Goal: Information Seeking & Learning: Learn about a topic

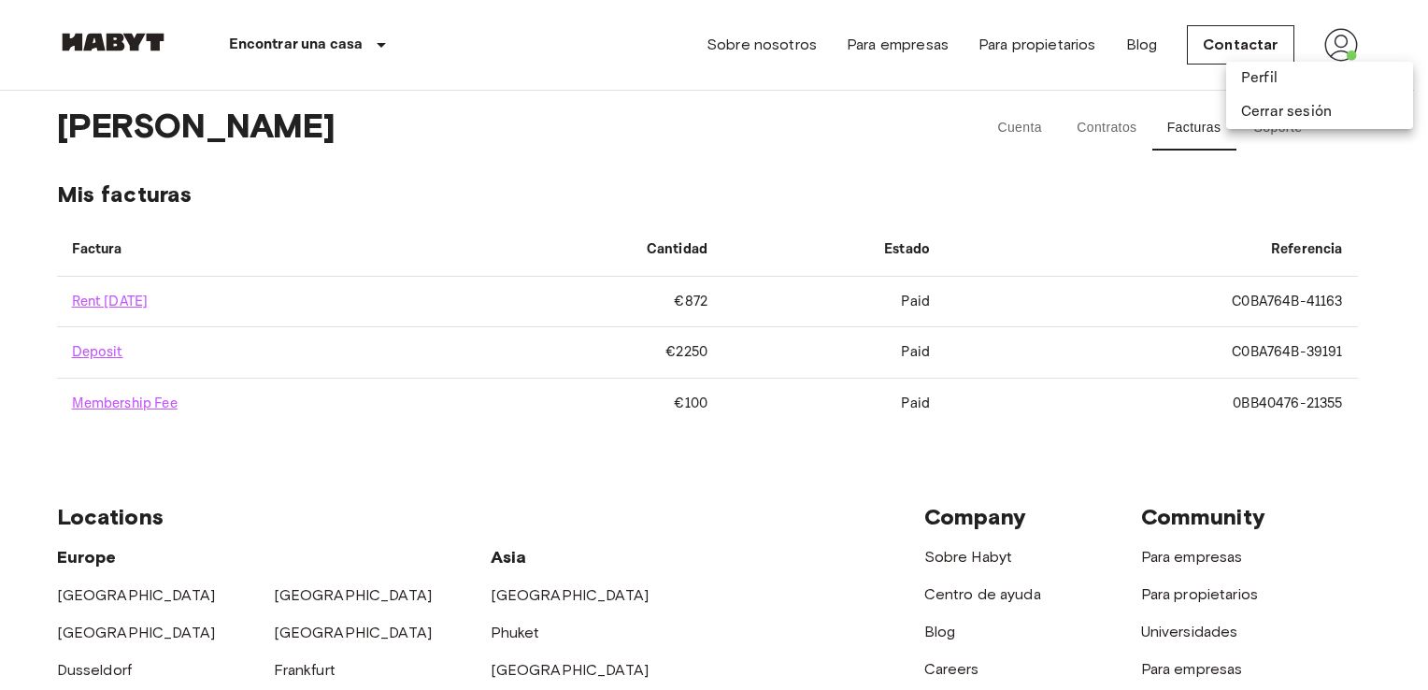
click at [684, 157] on div at bounding box center [714, 345] width 1428 height 690
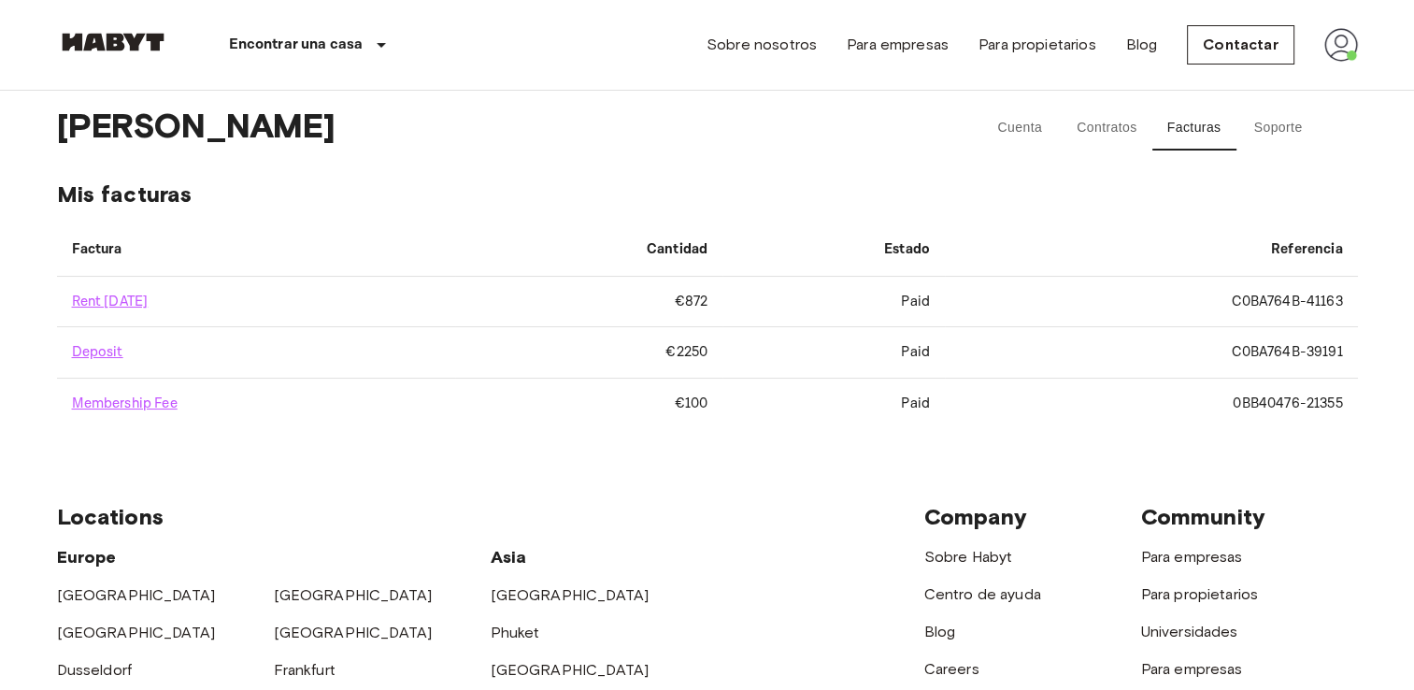
click at [1344, 50] on img at bounding box center [1341, 45] width 34 height 34
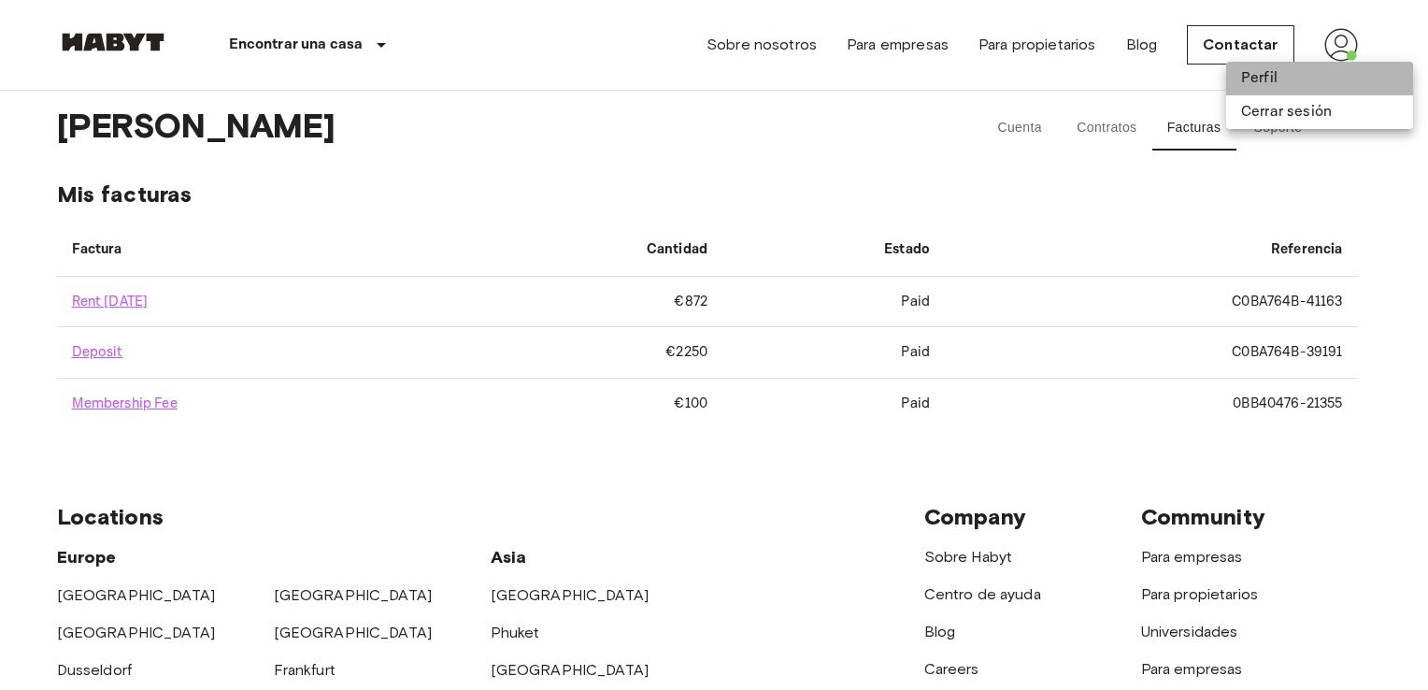
click at [1285, 80] on li "Perfil" at bounding box center [1319, 79] width 187 height 34
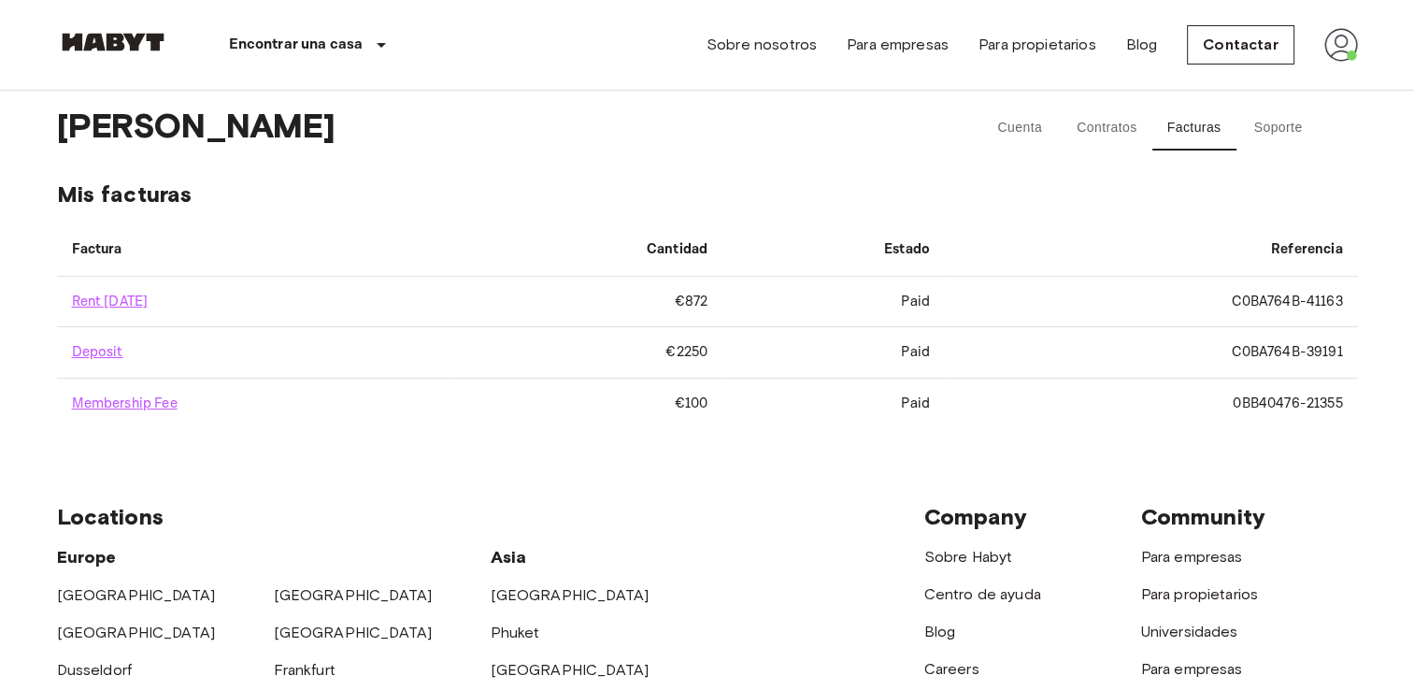
click at [1347, 53] on img at bounding box center [1341, 45] width 34 height 34
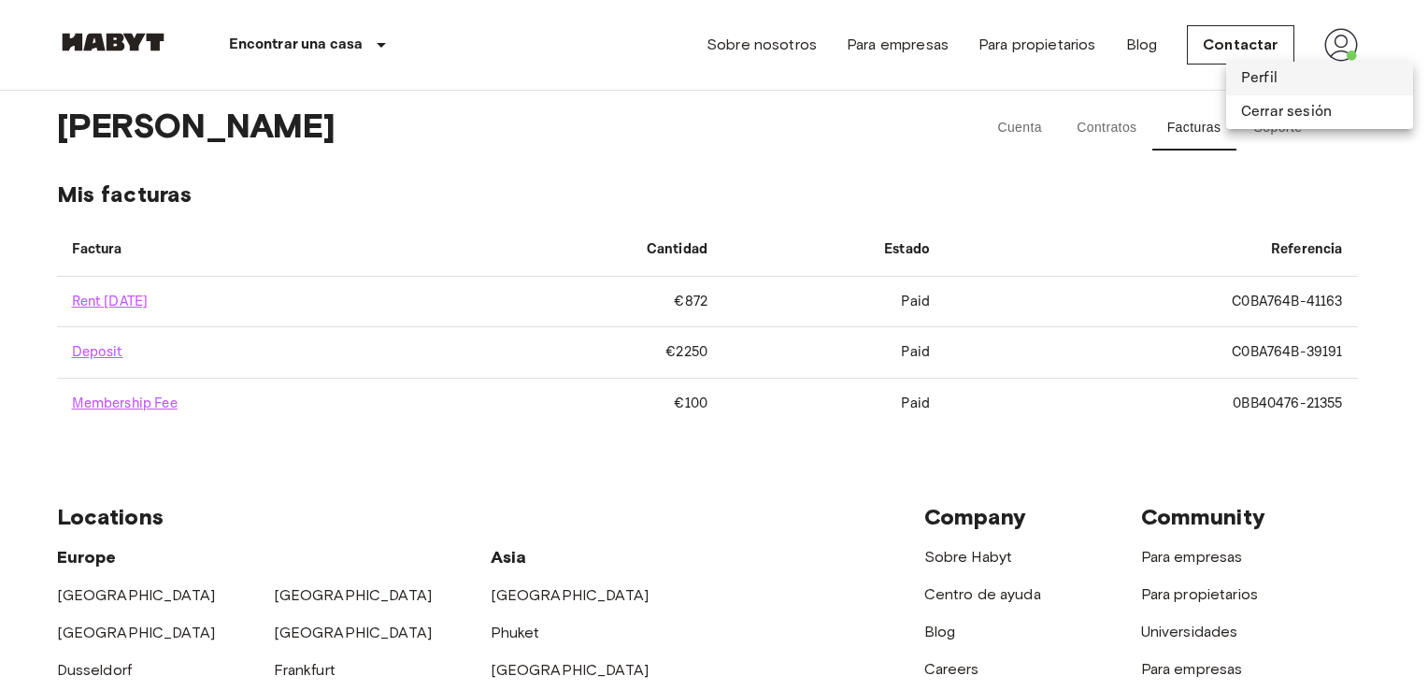
click at [1247, 79] on li "Perfil" at bounding box center [1319, 79] width 187 height 34
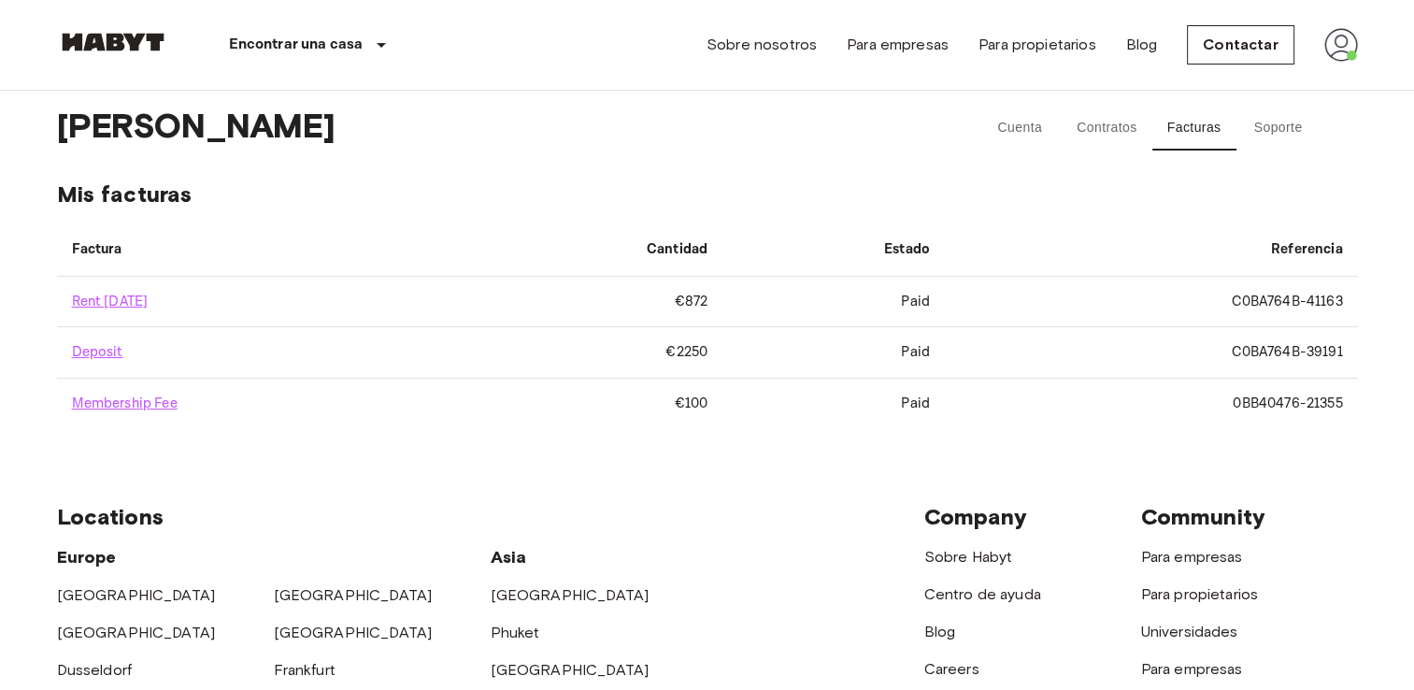
click at [1046, 129] on button "Cuenta" at bounding box center [1019, 128] width 84 height 45
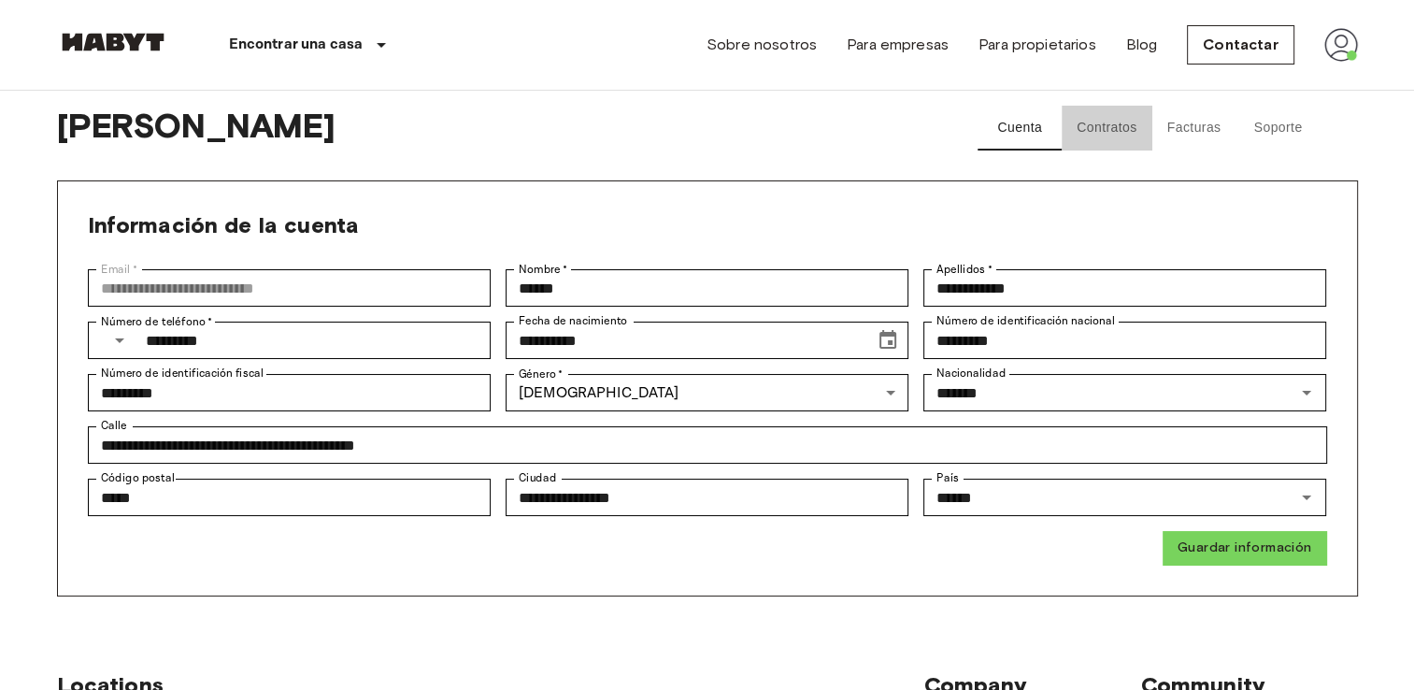
click at [1089, 139] on button "Contratos" at bounding box center [1106, 128] width 90 height 45
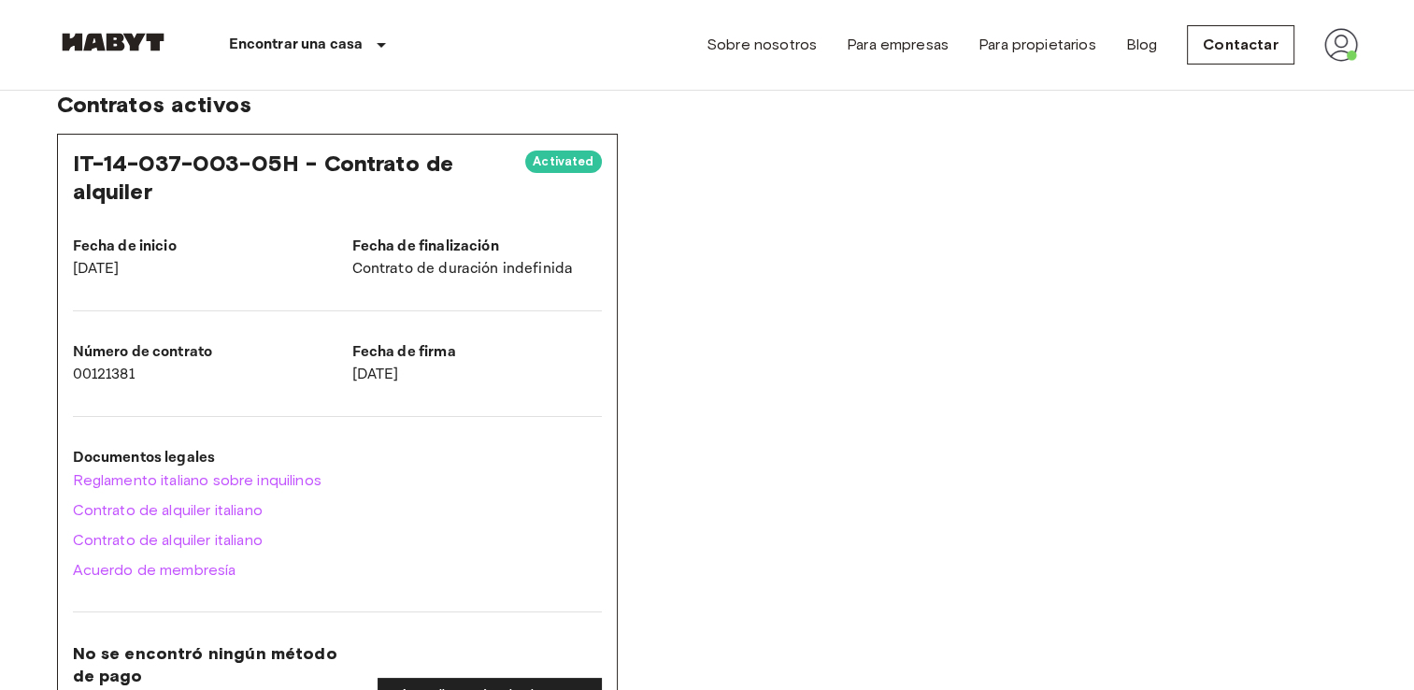
scroll to position [96, 0]
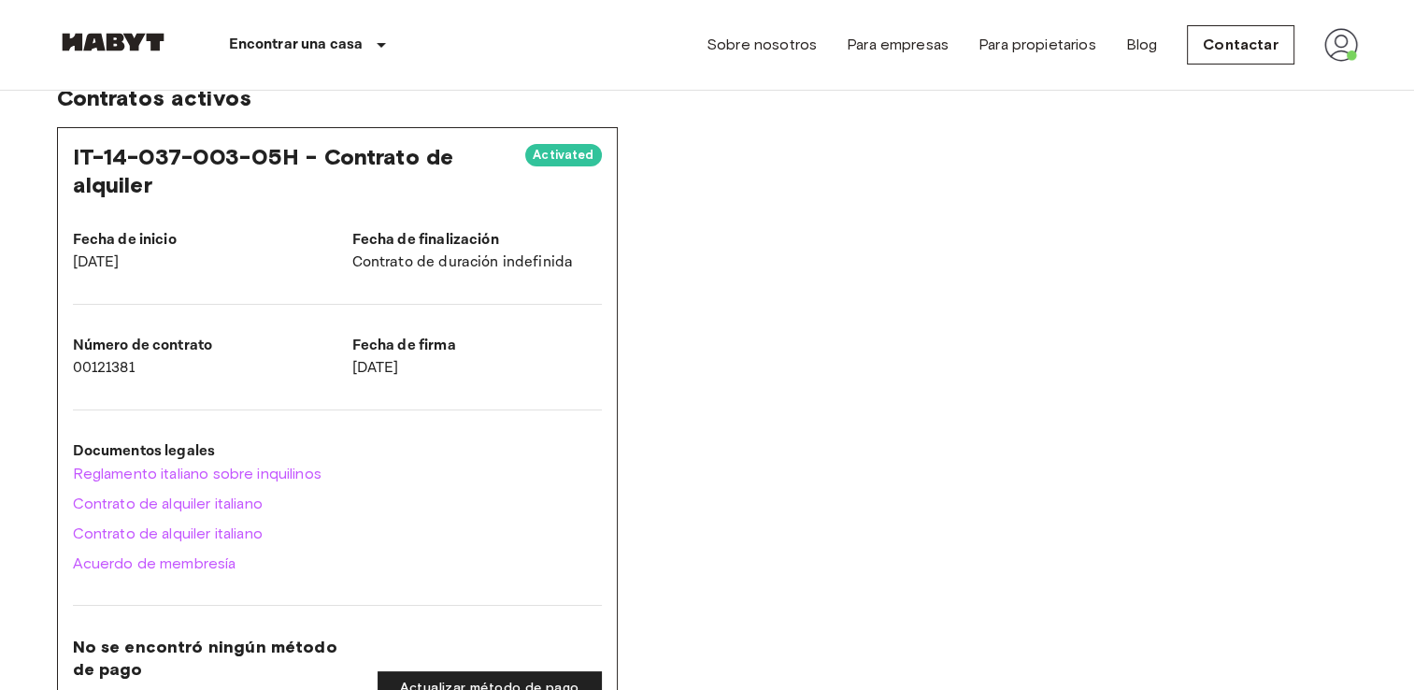
click at [342, 174] on div "IT-14-037-003-05H - Contrato de alquiler" at bounding box center [292, 171] width 438 height 56
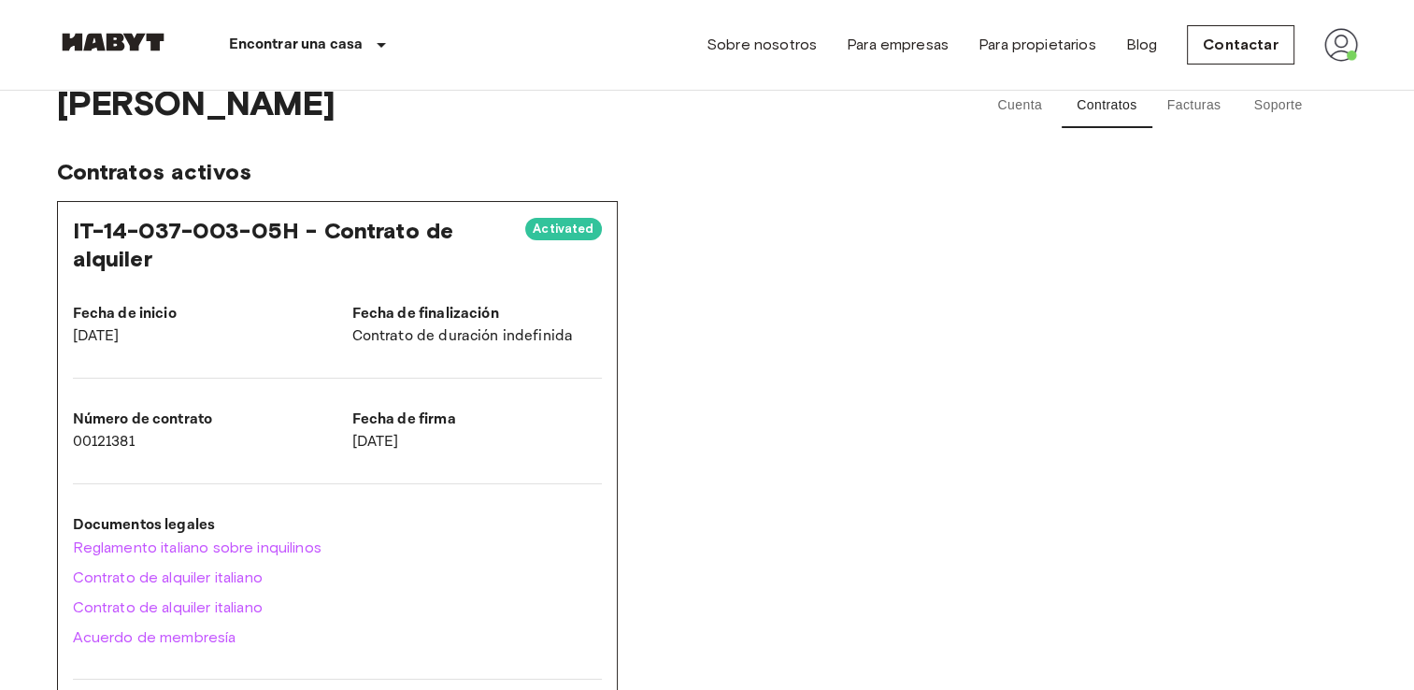
scroll to position [0, 0]
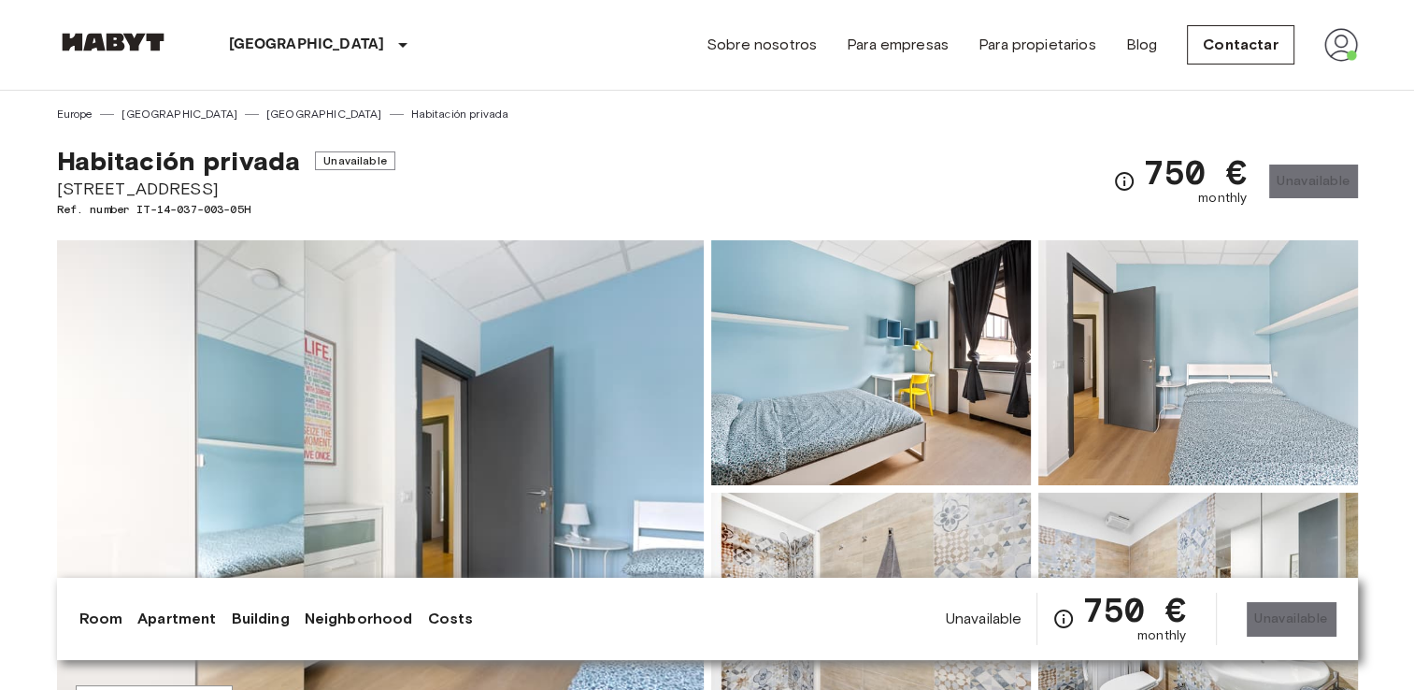
click at [680, 435] on img at bounding box center [380, 488] width 647 height 497
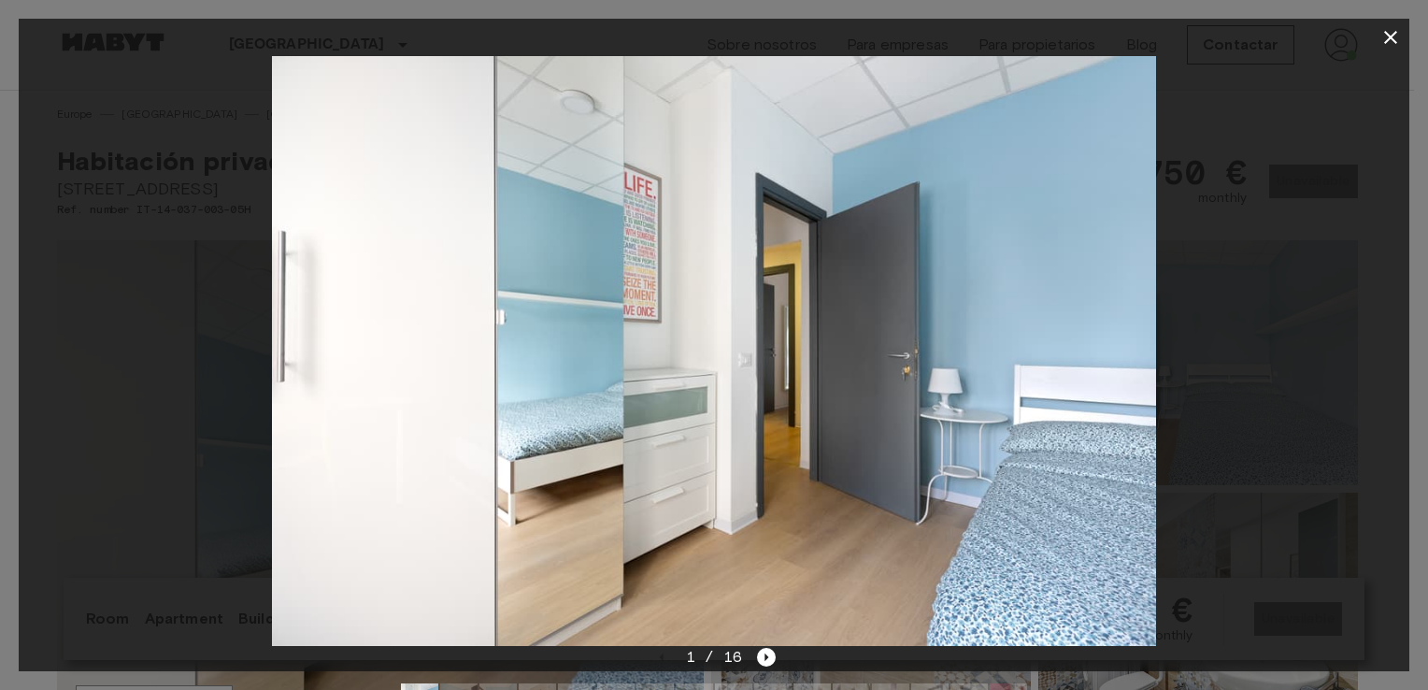
click at [1394, 33] on icon "button" at bounding box center [1390, 37] width 13 height 13
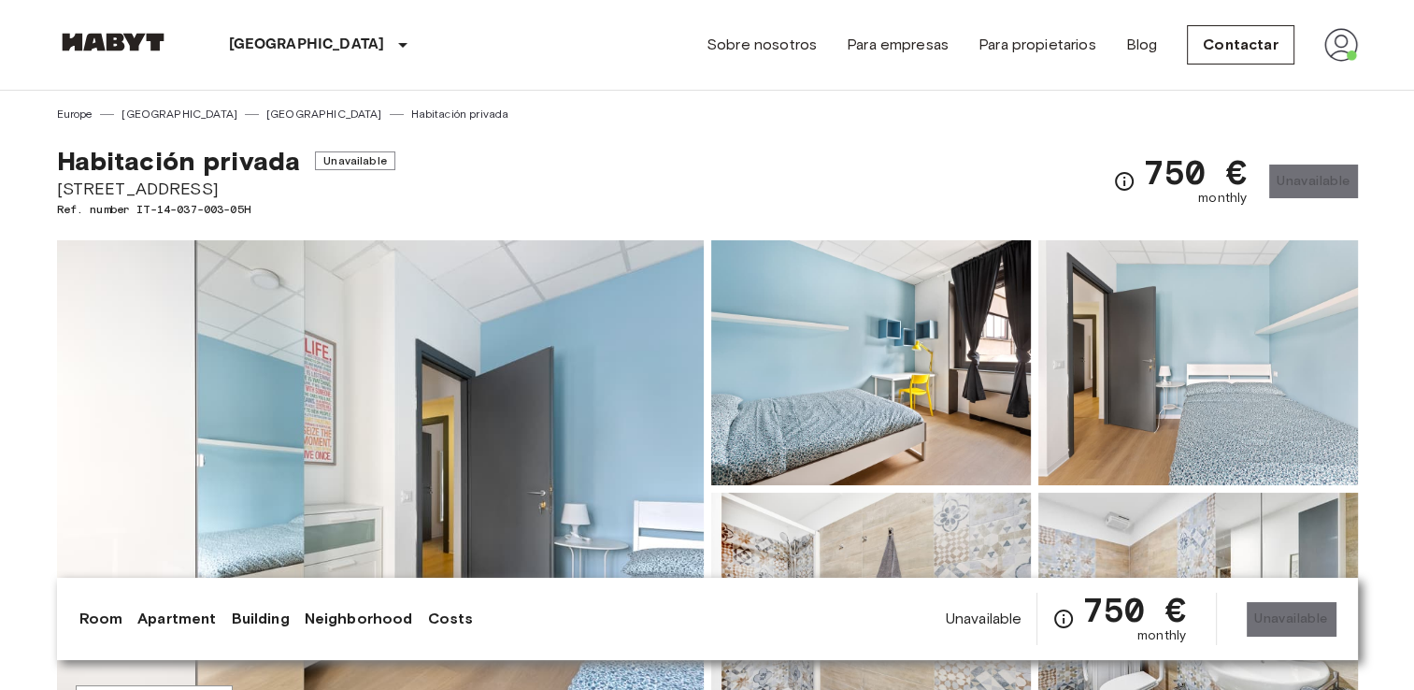
click at [786, 141] on div "Habitación privada Unavailable [STREET_ADDRESS]. number IT-14-037-003-05H 750 €…" at bounding box center [707, 169] width 1301 height 95
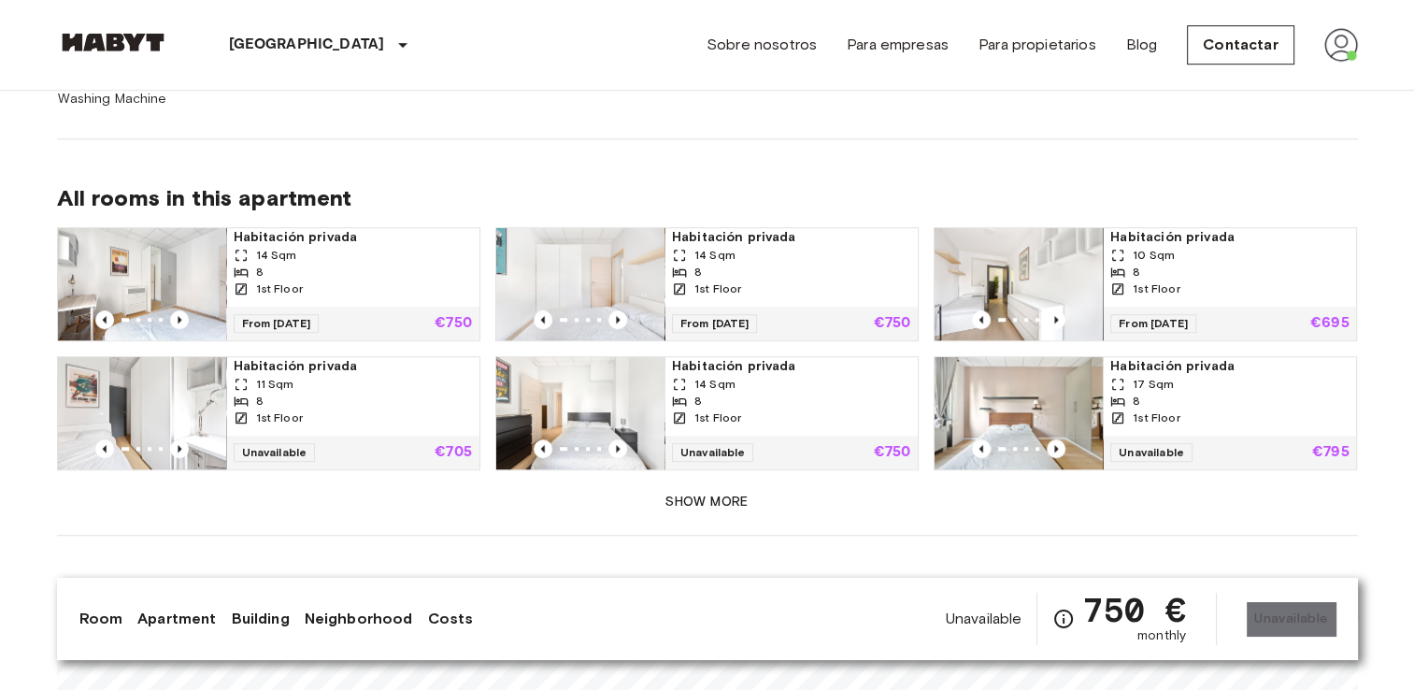
scroll to position [1233, 0]
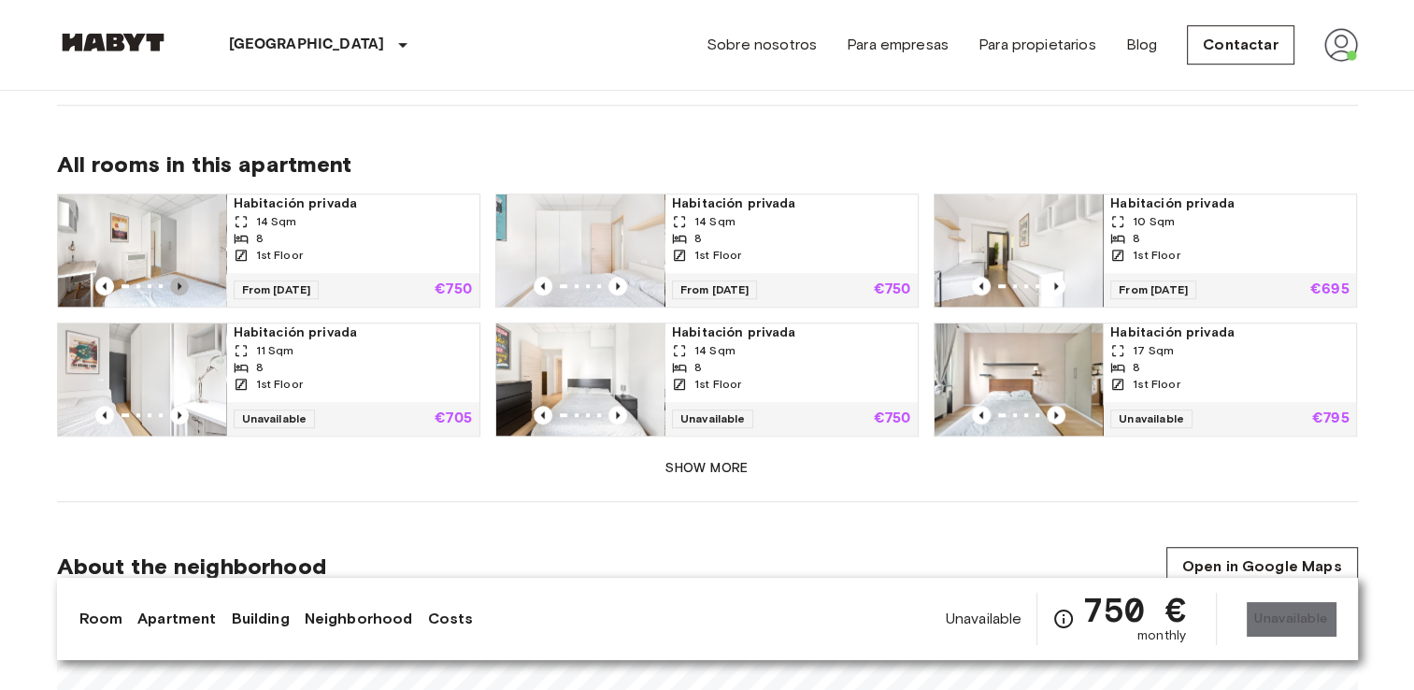
click at [183, 281] on icon "Previous image" at bounding box center [179, 286] width 19 height 19
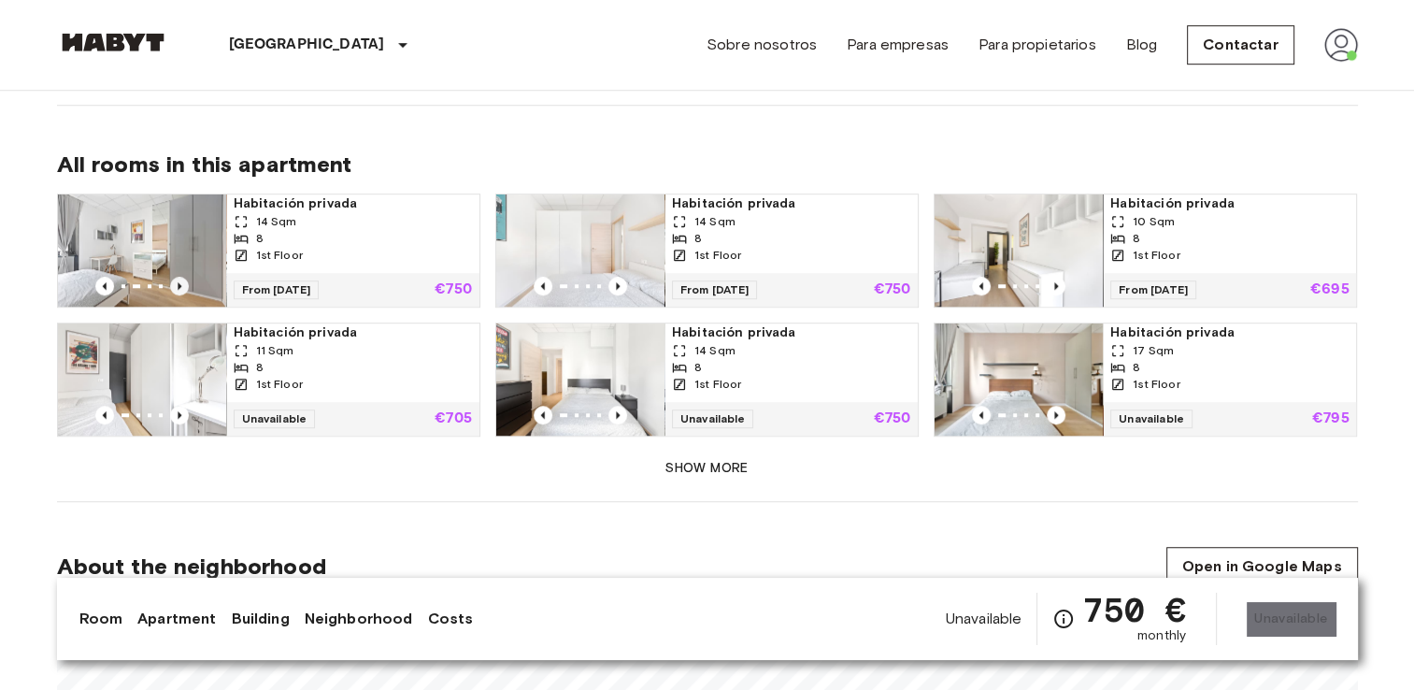
click at [183, 281] on icon "Previous image" at bounding box center [179, 286] width 19 height 19
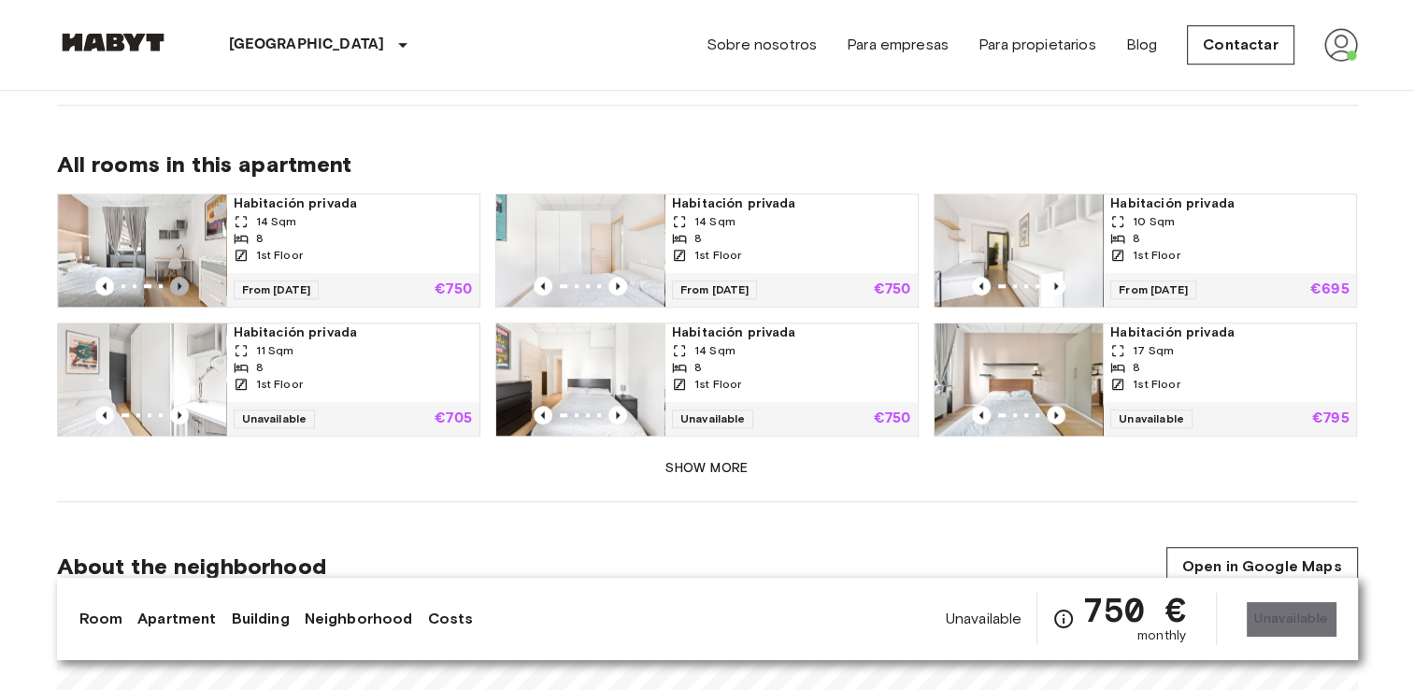
click at [183, 281] on icon "Previous image" at bounding box center [179, 286] width 19 height 19
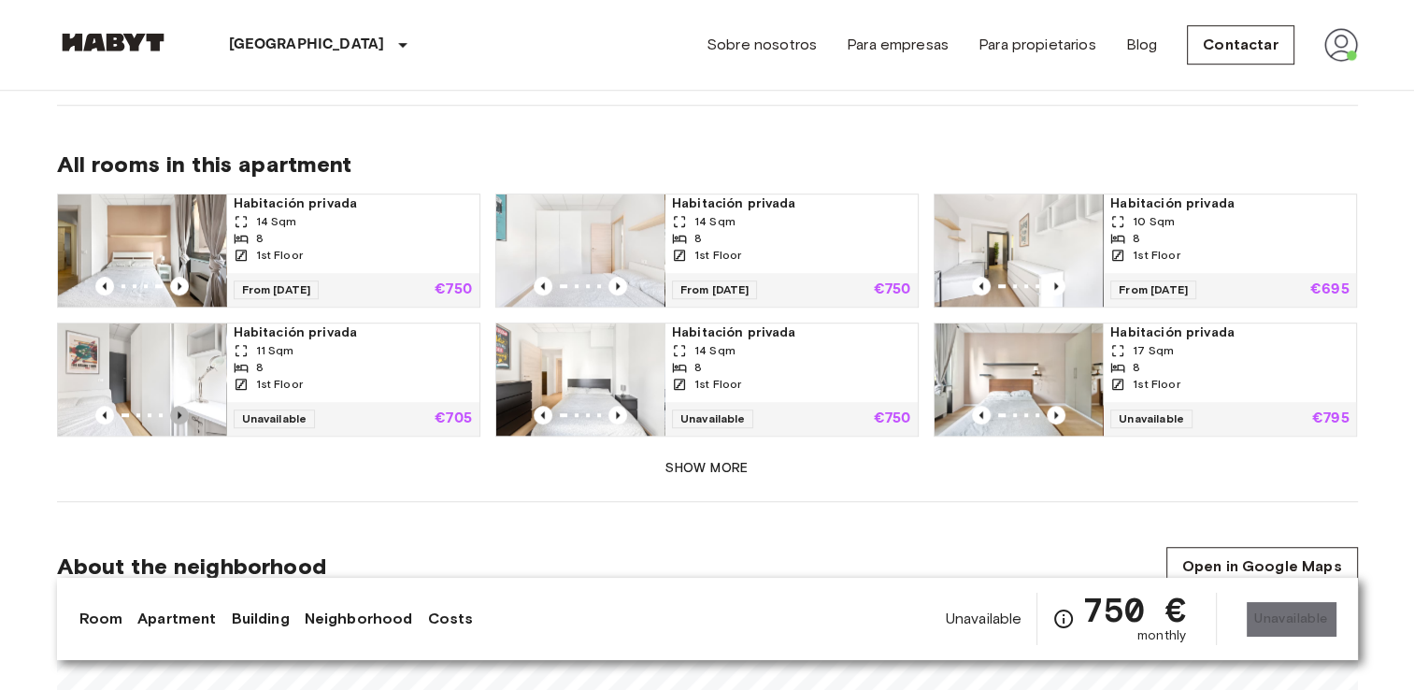
click at [182, 417] on icon "Previous image" at bounding box center [179, 415] width 19 height 19
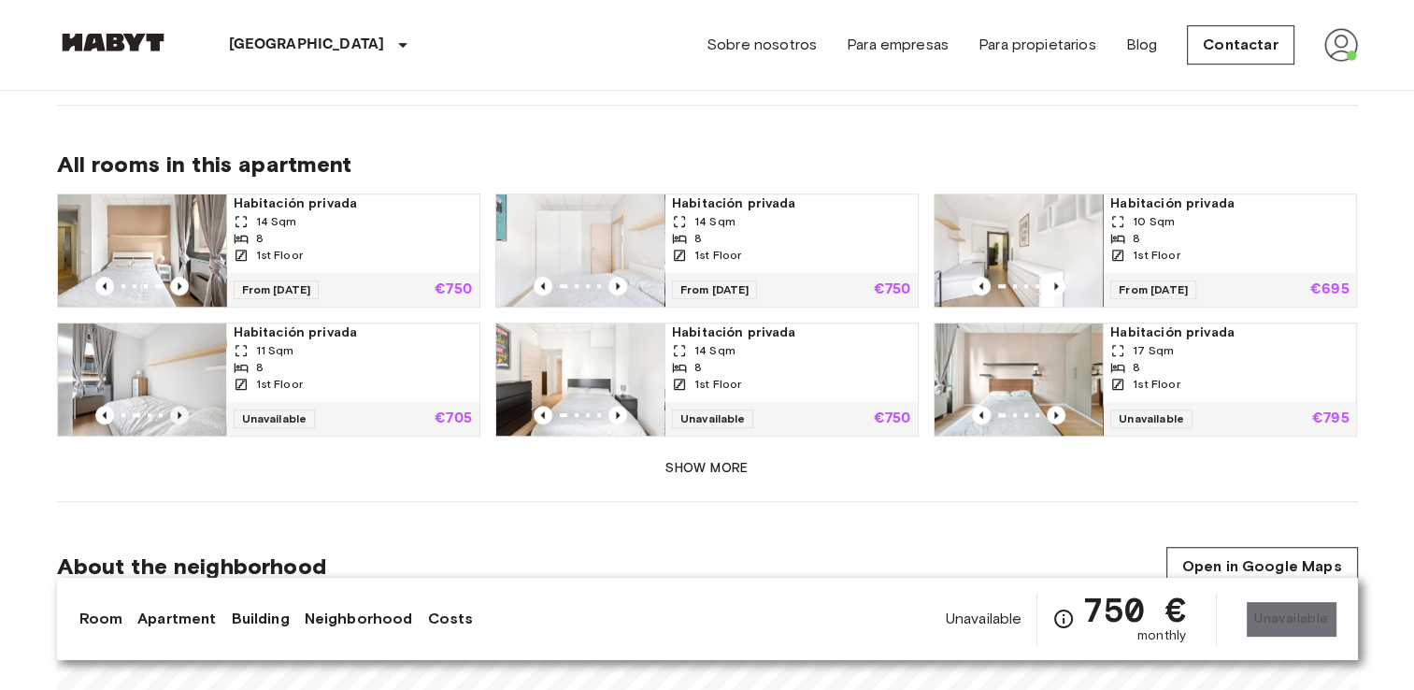
click at [182, 416] on icon "Previous image" at bounding box center [179, 415] width 19 height 19
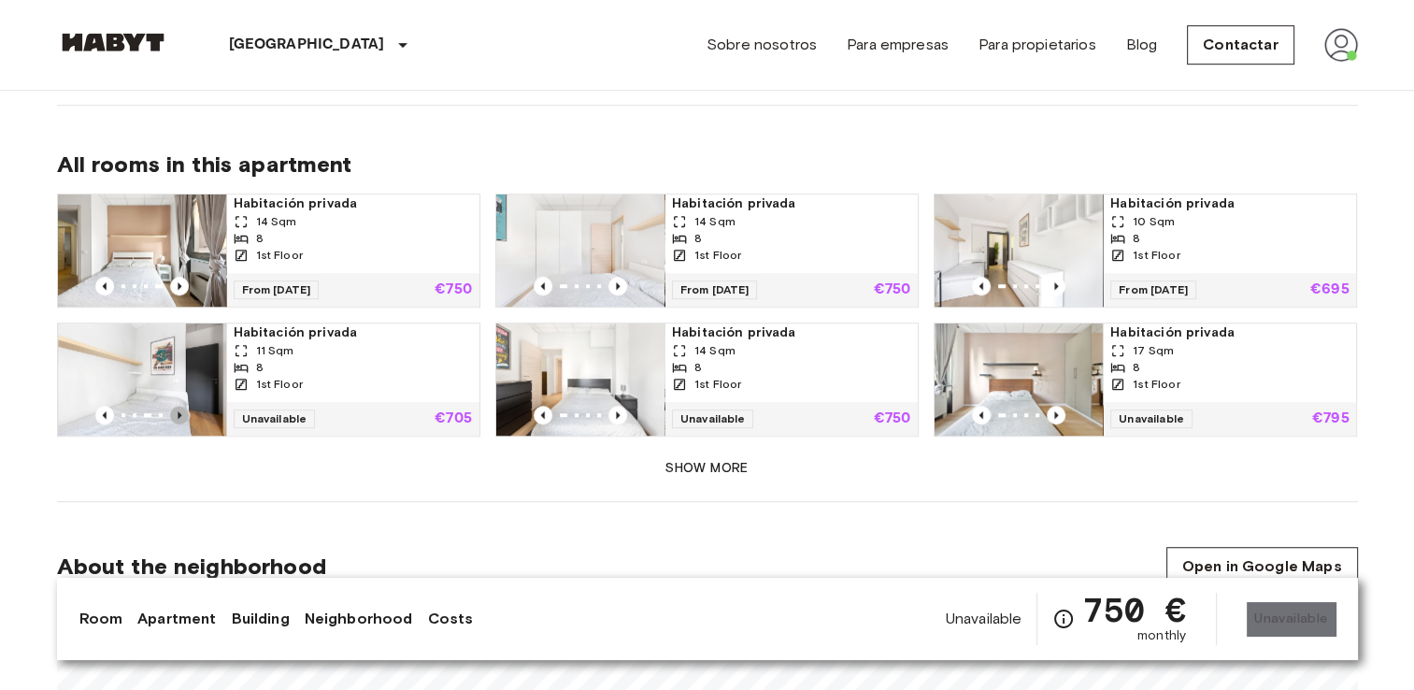
click at [182, 416] on icon "Previous image" at bounding box center [179, 415] width 19 height 19
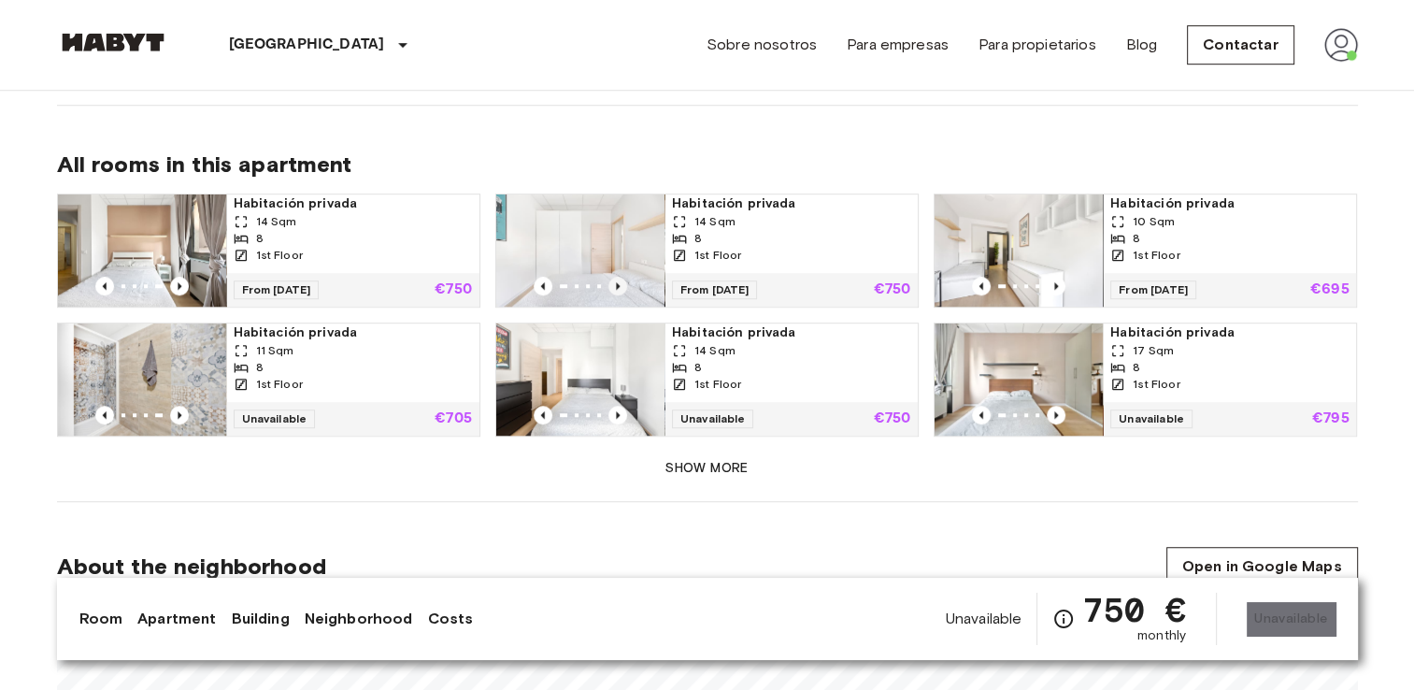
click at [616, 284] on icon "Previous image" at bounding box center [618, 285] width 4 height 7
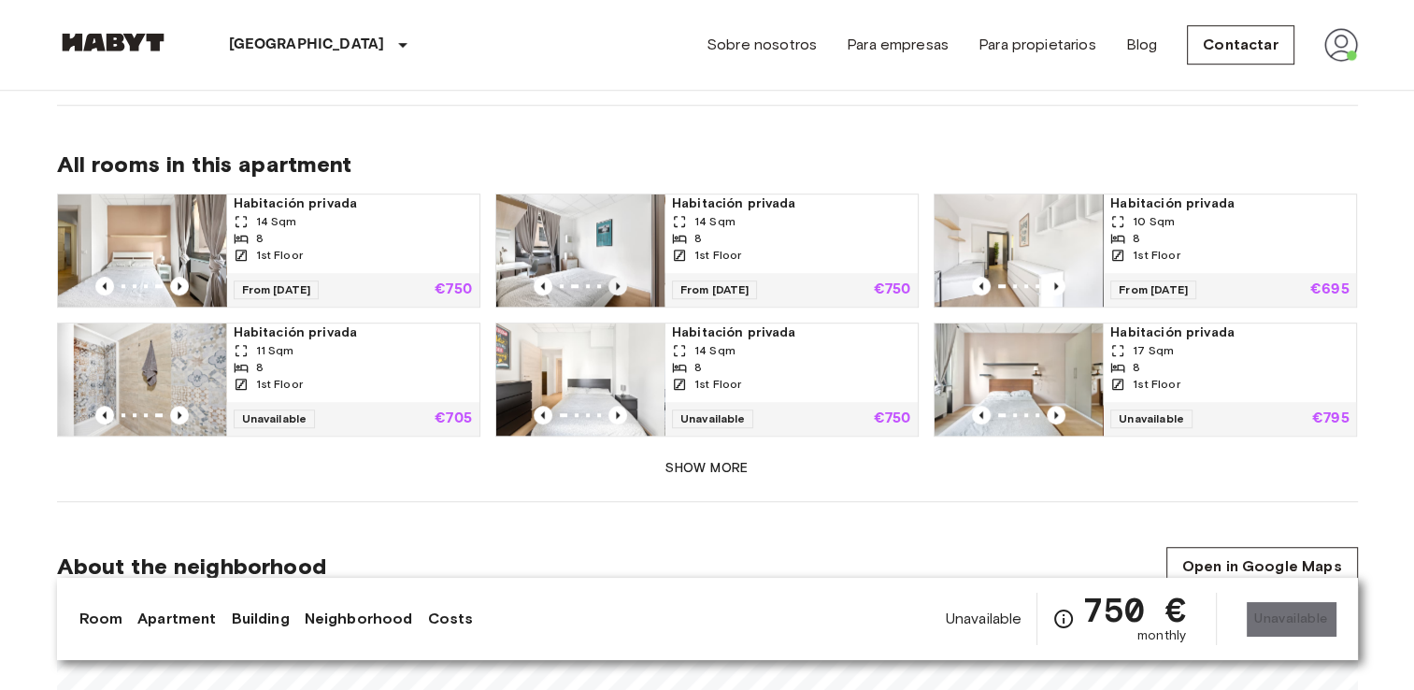
click at [616, 283] on icon "Previous image" at bounding box center [618, 285] width 4 height 7
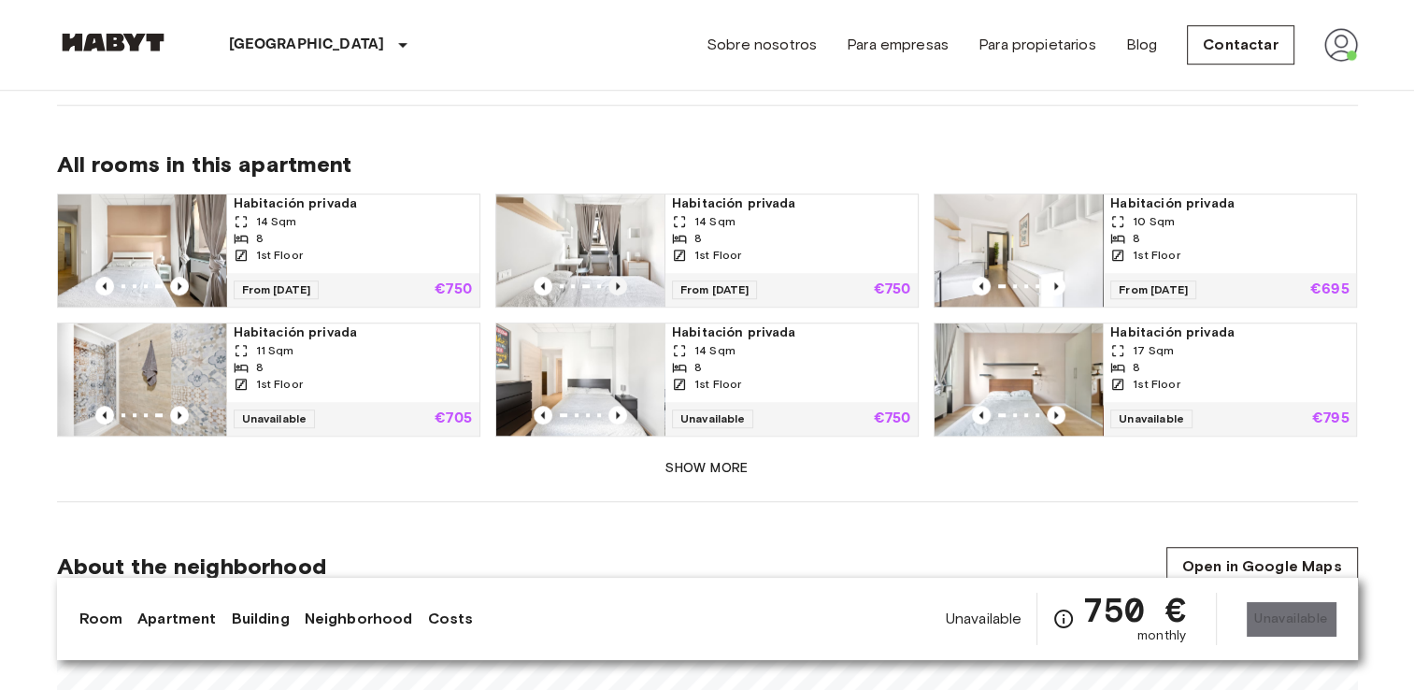
click at [616, 283] on icon "Previous image" at bounding box center [618, 285] width 4 height 7
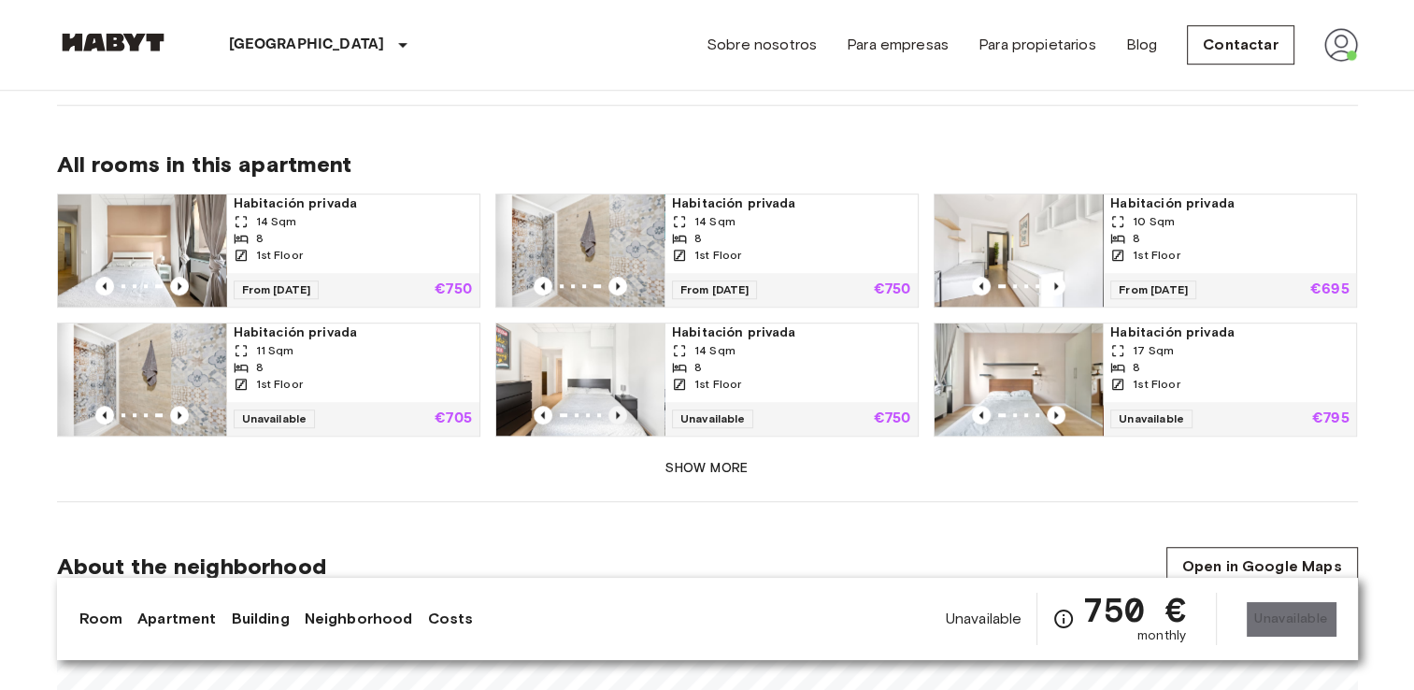
click at [613, 414] on icon "Previous image" at bounding box center [617, 415] width 19 height 19
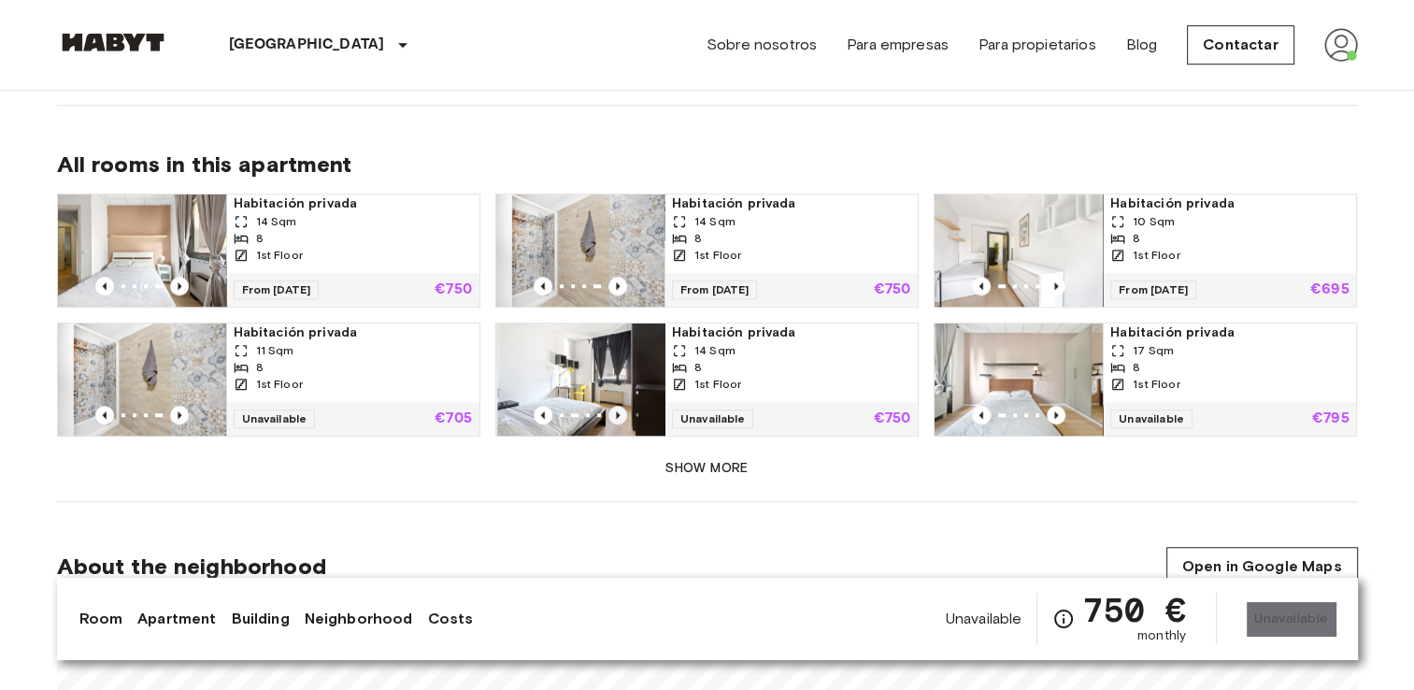
click at [613, 415] on icon "Previous image" at bounding box center [617, 415] width 19 height 19
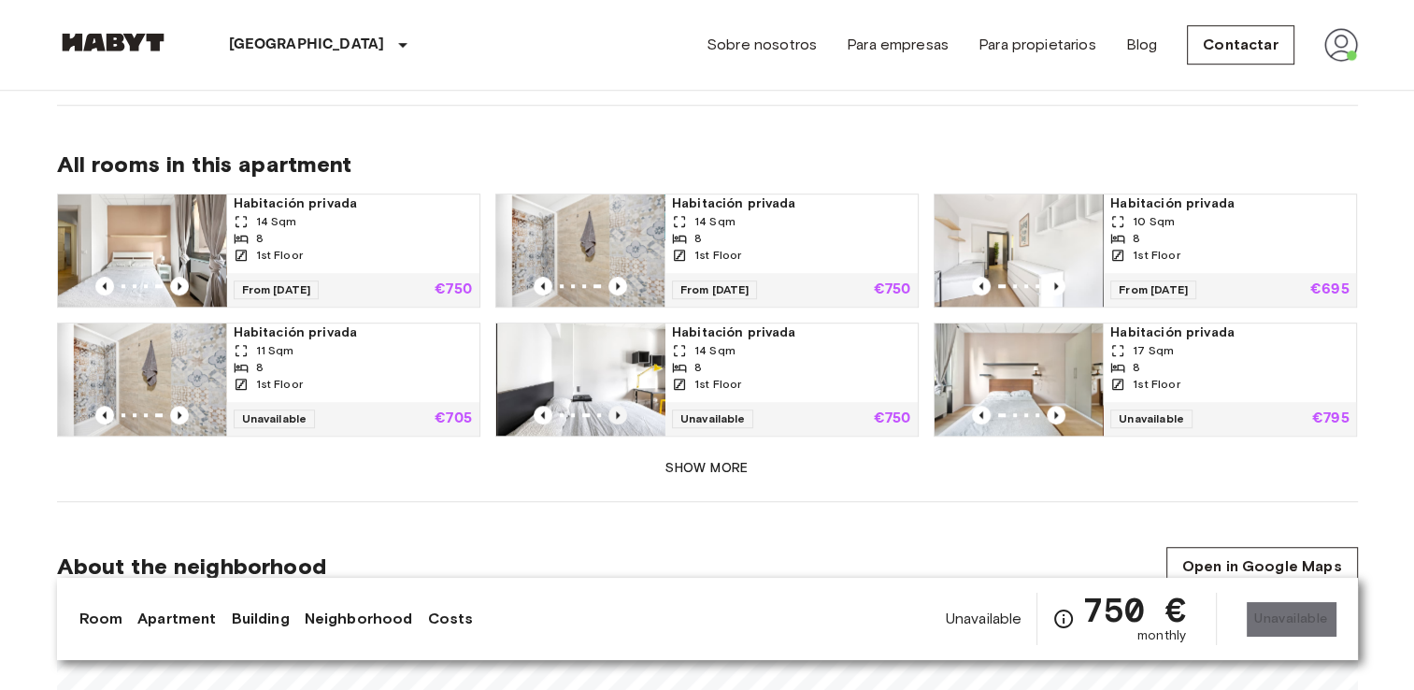
click at [613, 415] on icon "Previous image" at bounding box center [617, 415] width 19 height 19
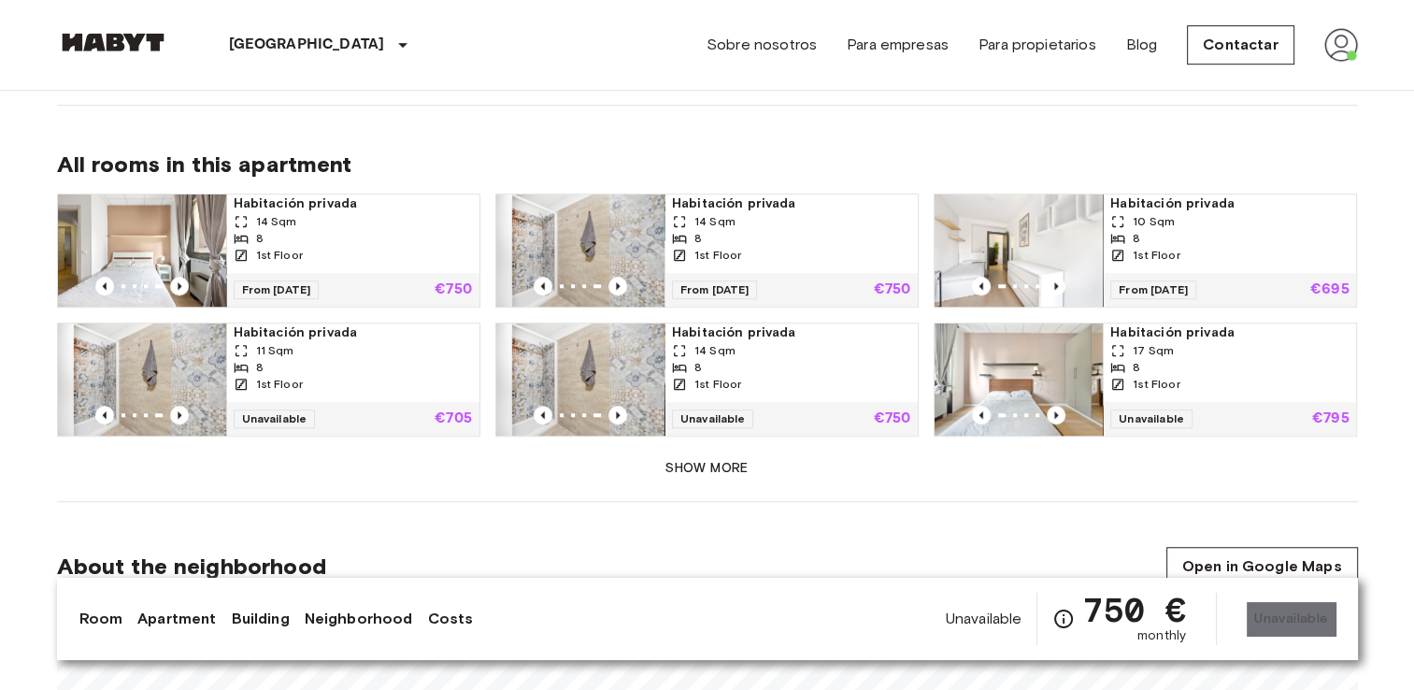
click at [1035, 379] on img at bounding box center [1018, 379] width 168 height 112
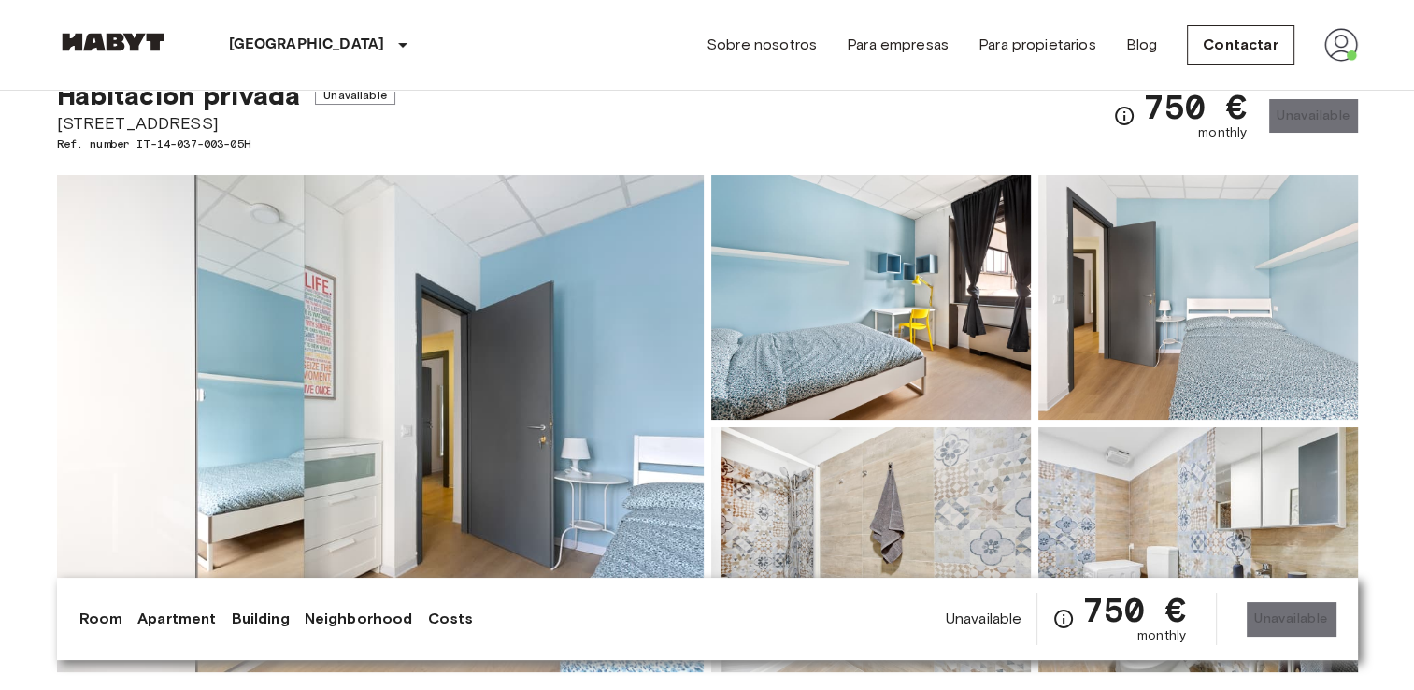
scroll to position [66, 0]
click at [873, 363] on img at bounding box center [871, 296] width 320 height 245
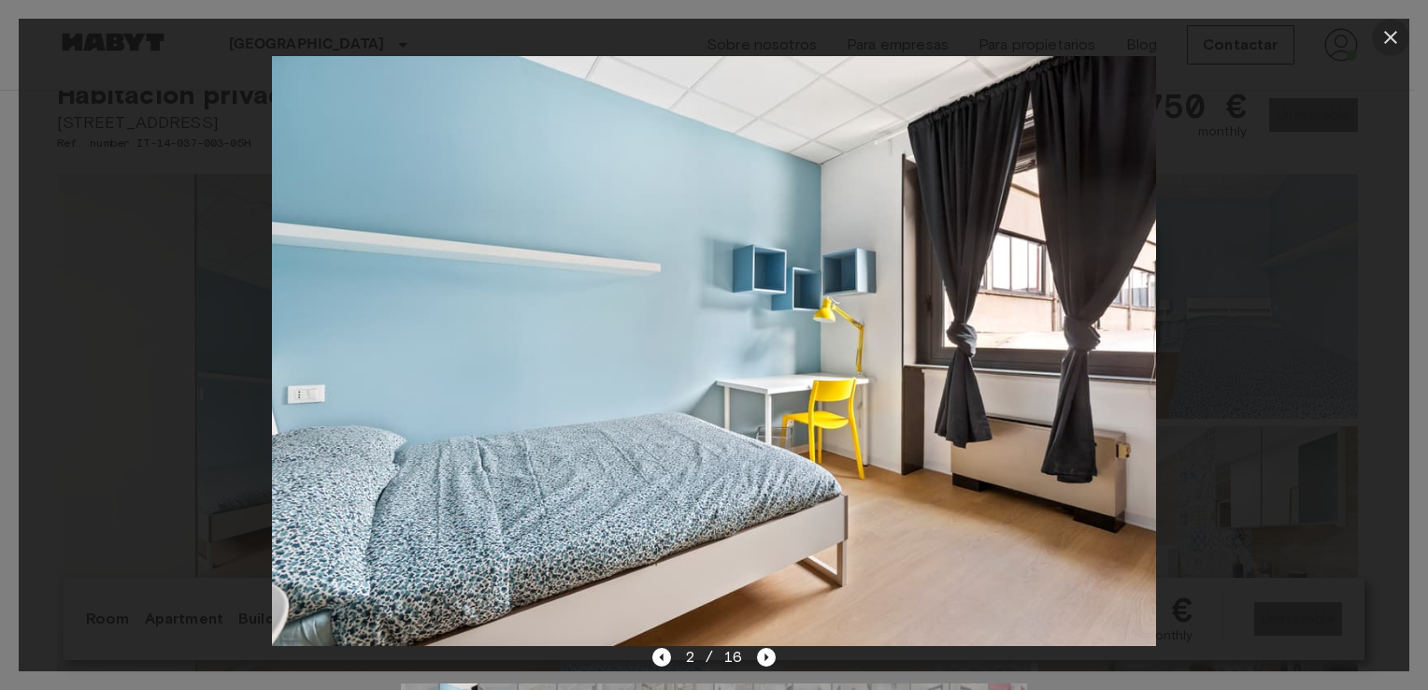
click at [1388, 41] on icon "button" at bounding box center [1390, 37] width 22 height 22
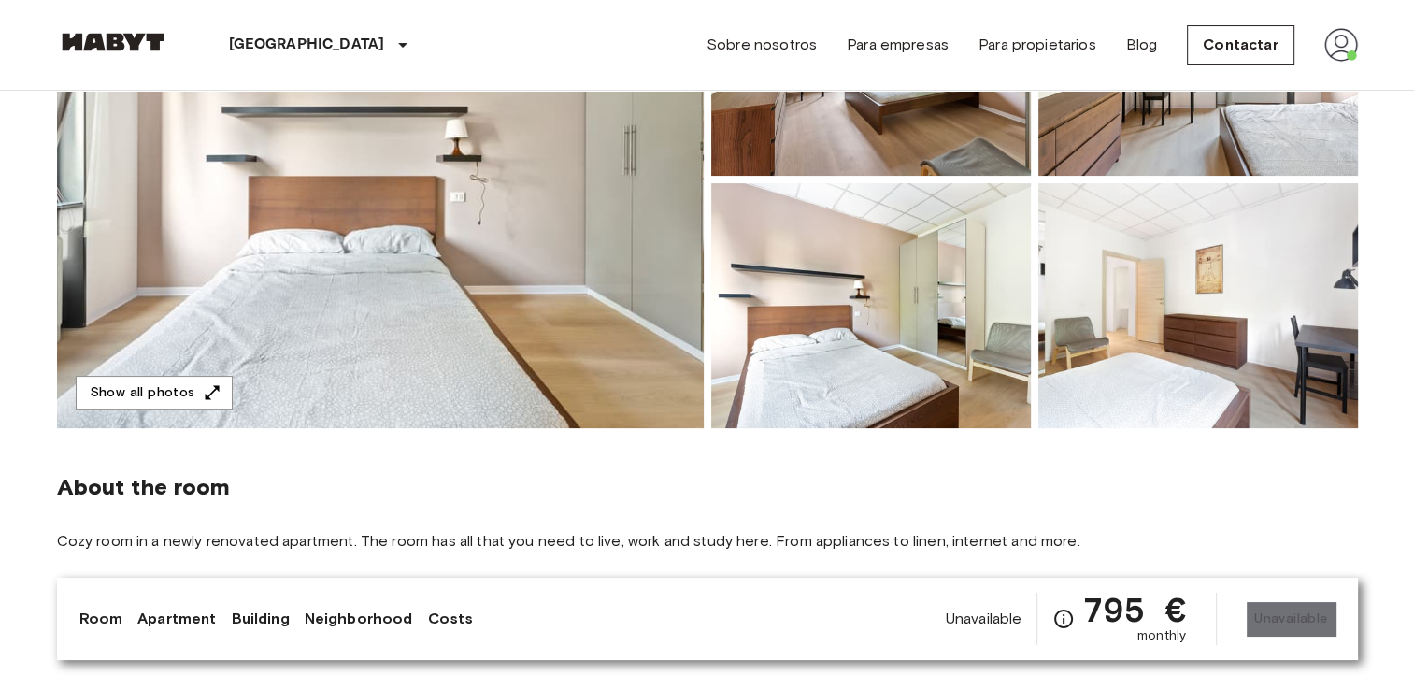
scroll to position [312, 0]
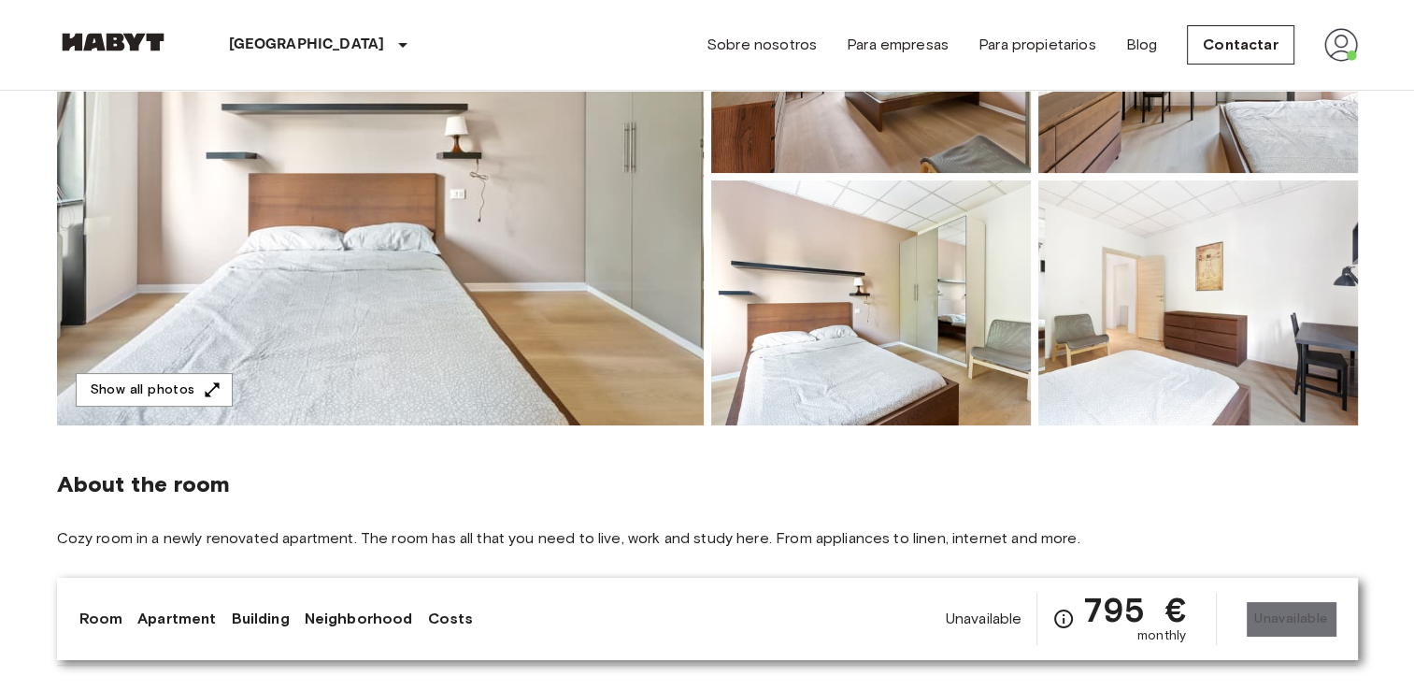
click at [463, 317] on img at bounding box center [380, 176] width 647 height 497
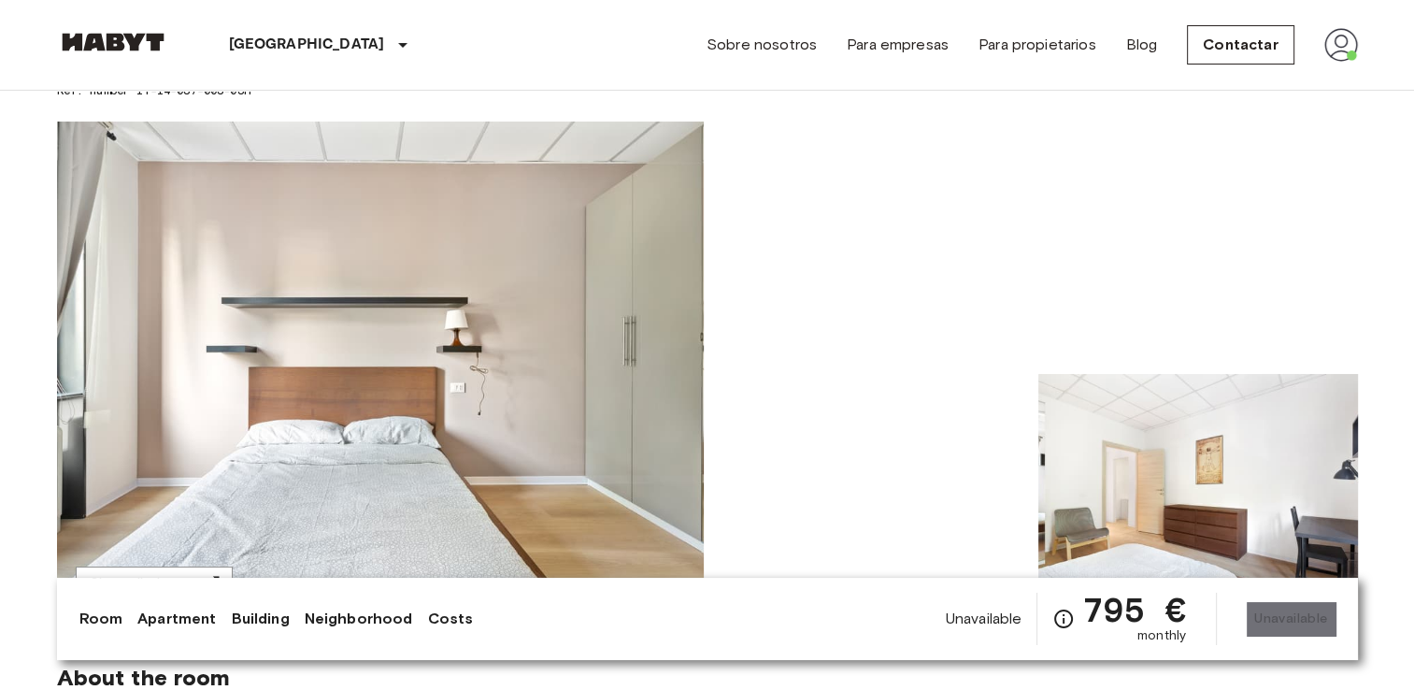
scroll to position [0, 0]
